Goal: Connect with others: Establish contact or relationships with other users

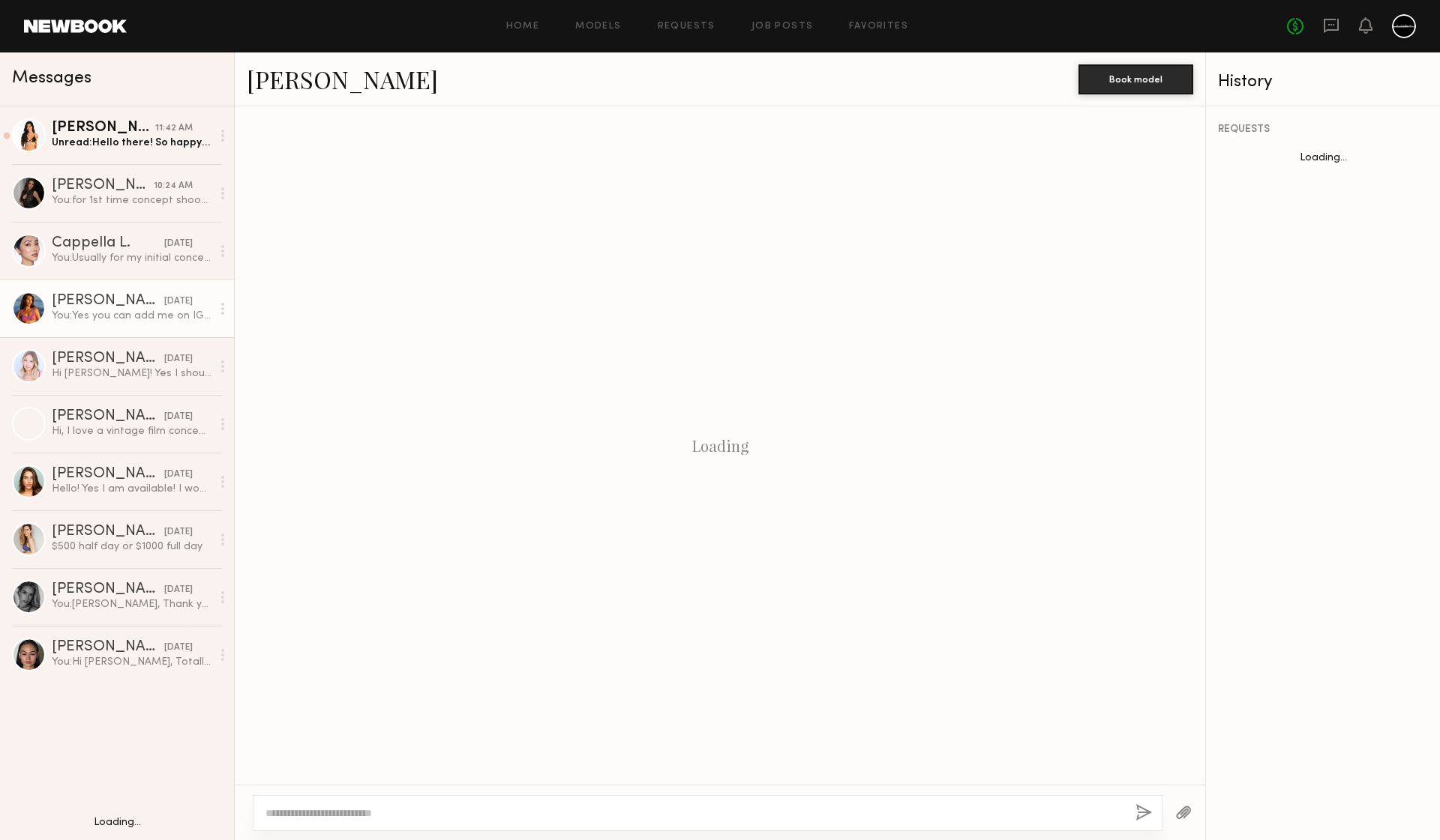
scroll to position [161, 0]
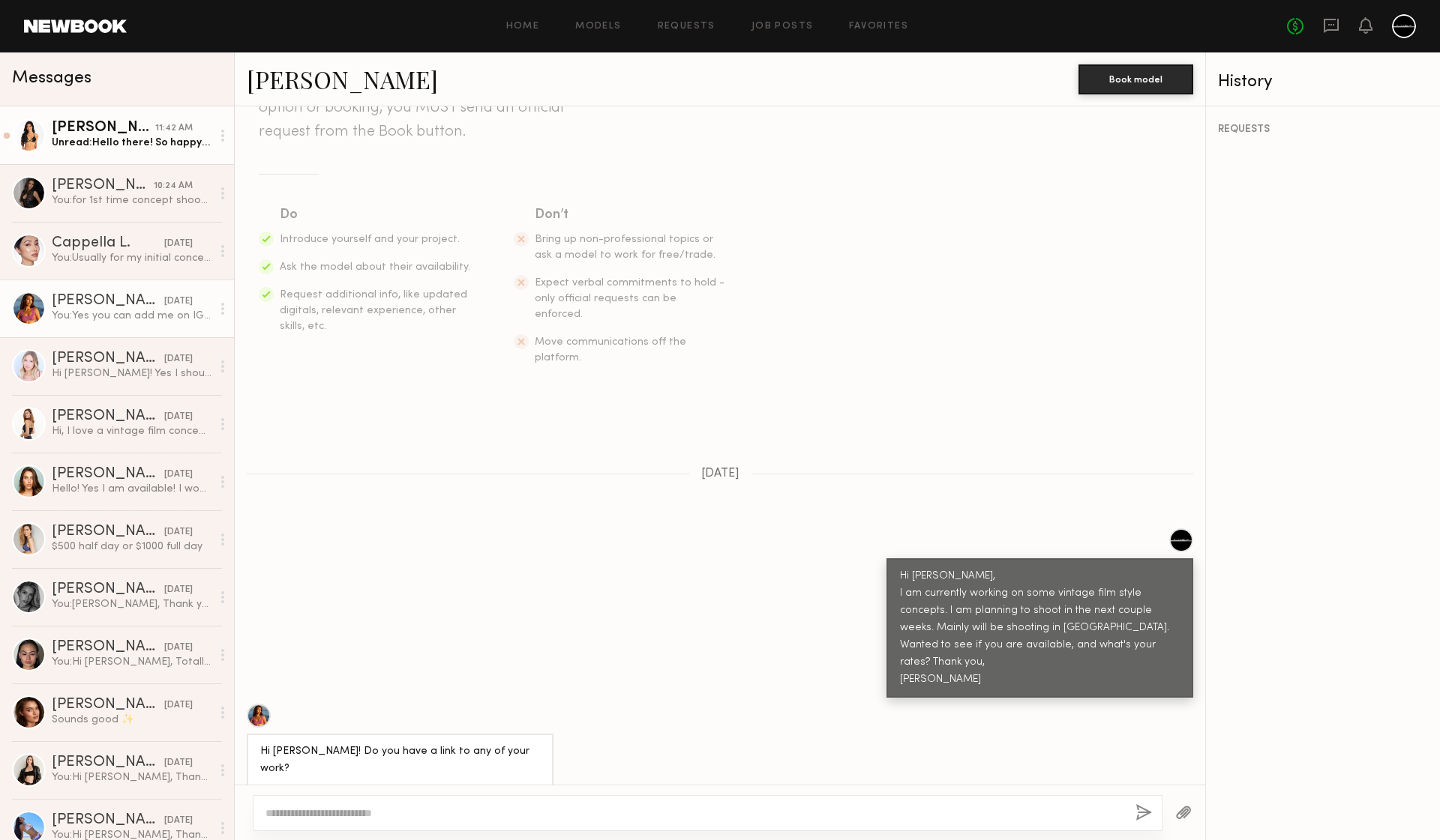
click at [68, 134] on div "Wendy C." at bounding box center [103, 128] width 104 height 15
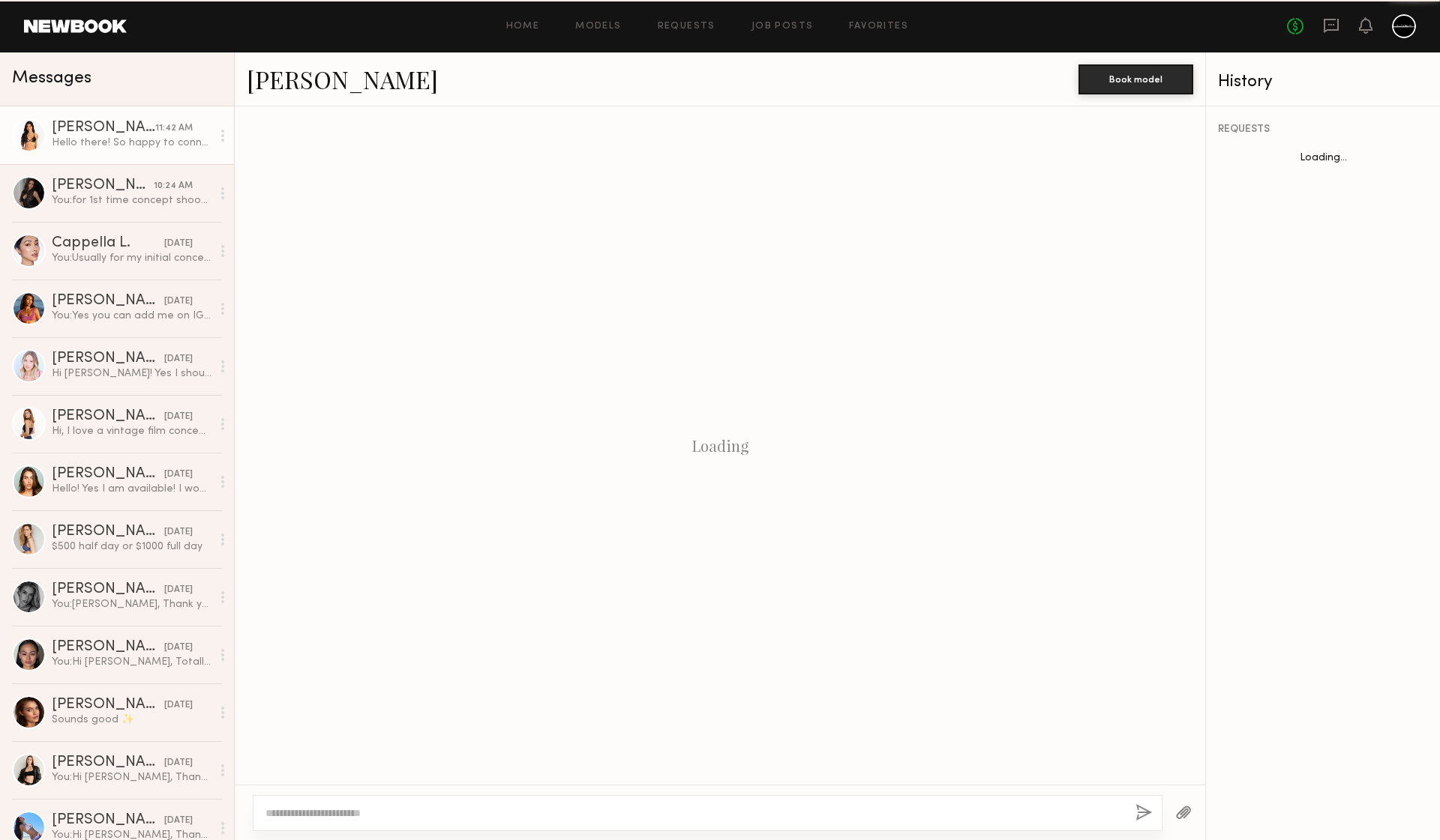
scroll to position [203, 0]
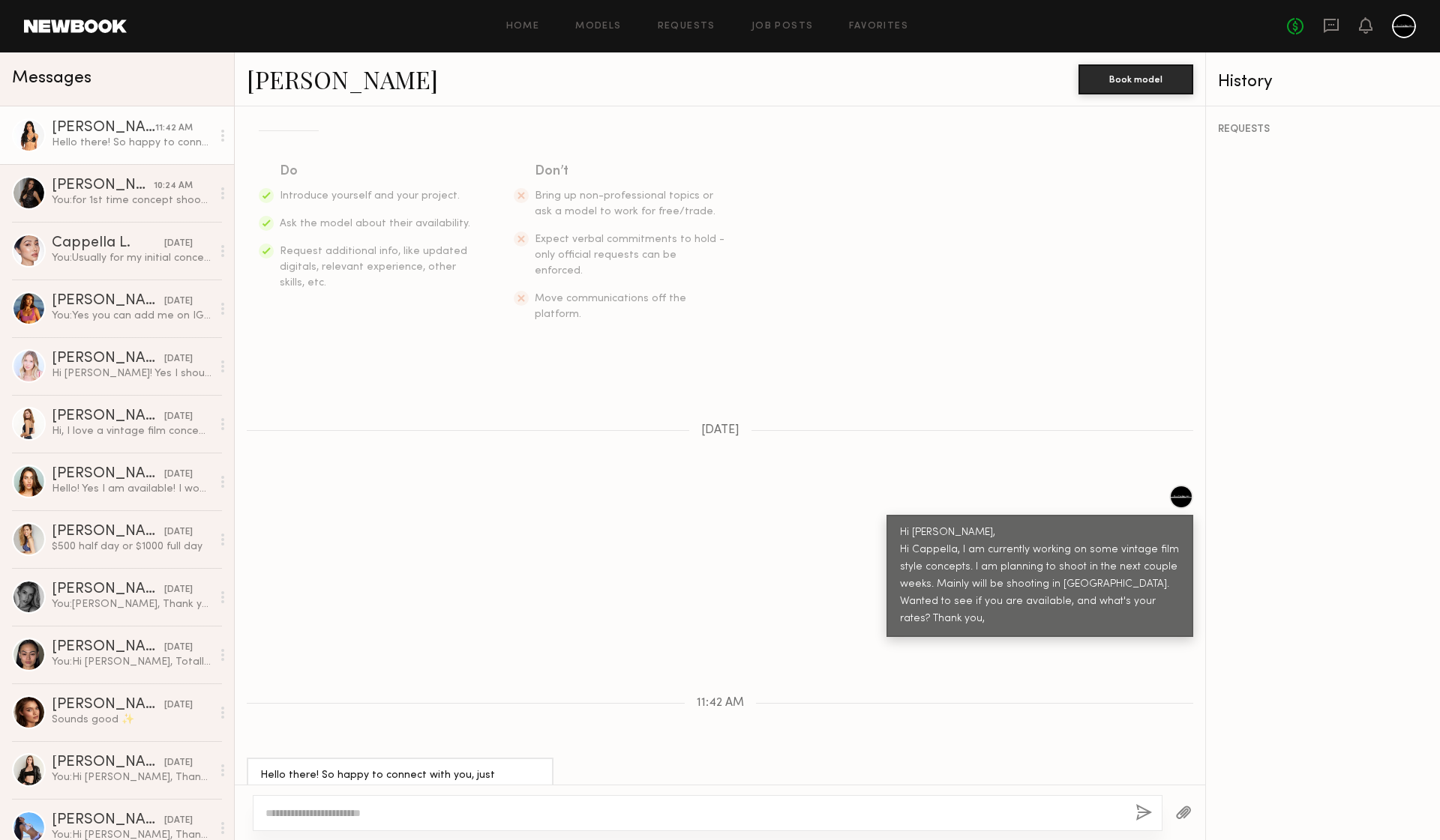
click at [442, 817] on textarea at bounding box center [694, 813] width 858 height 15
click at [453, 814] on textarea at bounding box center [694, 813] width 858 height 15
click at [301, 84] on link "Wendy C." at bounding box center [342, 78] width 191 height 32
click at [306, 84] on link "Wendy C." at bounding box center [342, 78] width 191 height 32
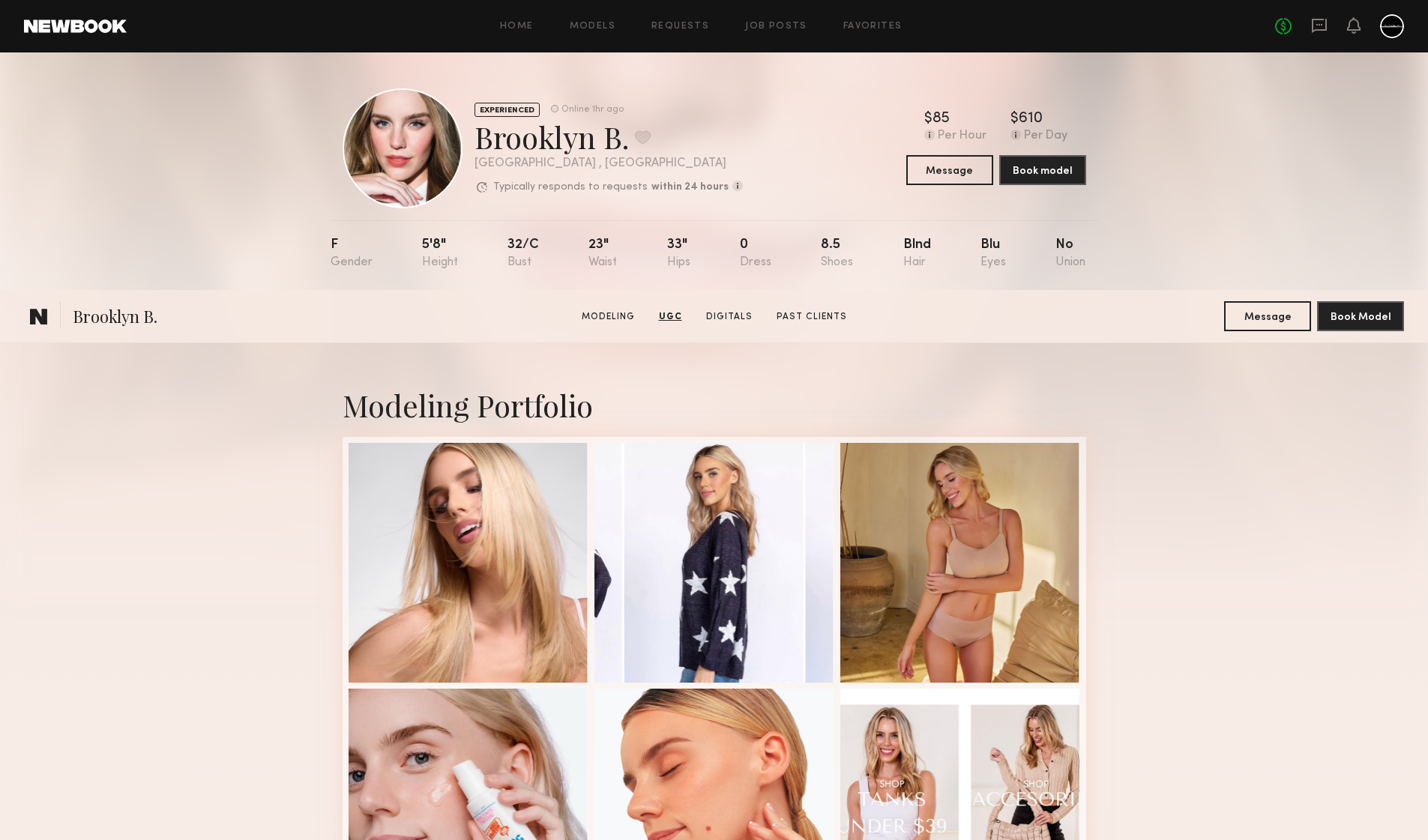
scroll to position [2457, 0]
